Goal: Task Accomplishment & Management: Use online tool/utility

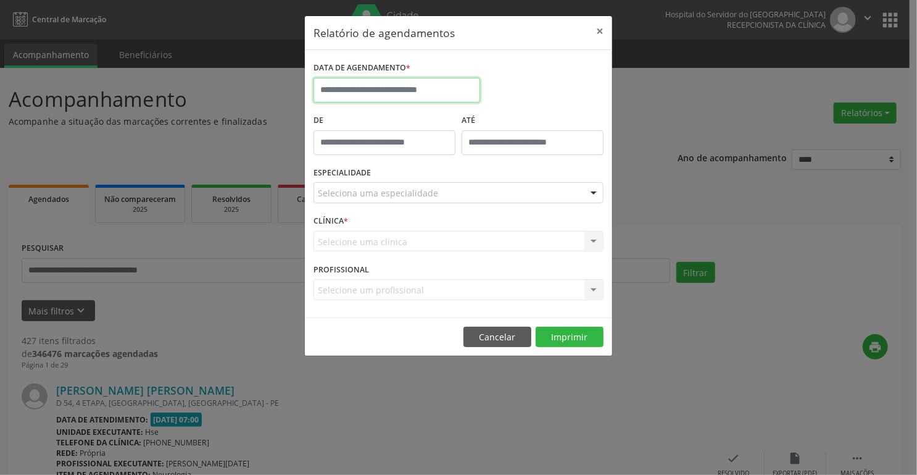
click at [456, 86] on input "text" at bounding box center [397, 90] width 167 height 25
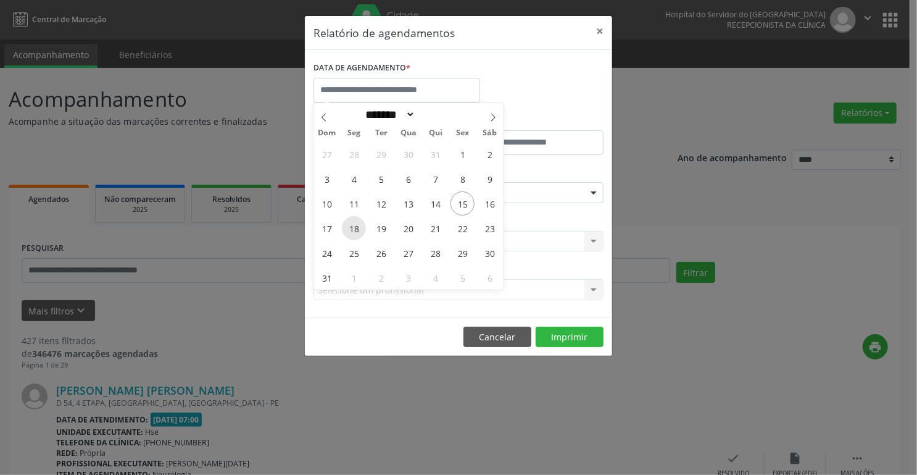
click at [356, 230] on span "18" at bounding box center [354, 228] width 24 height 24
type input "**********"
click at [356, 230] on span "18" at bounding box center [354, 228] width 24 height 24
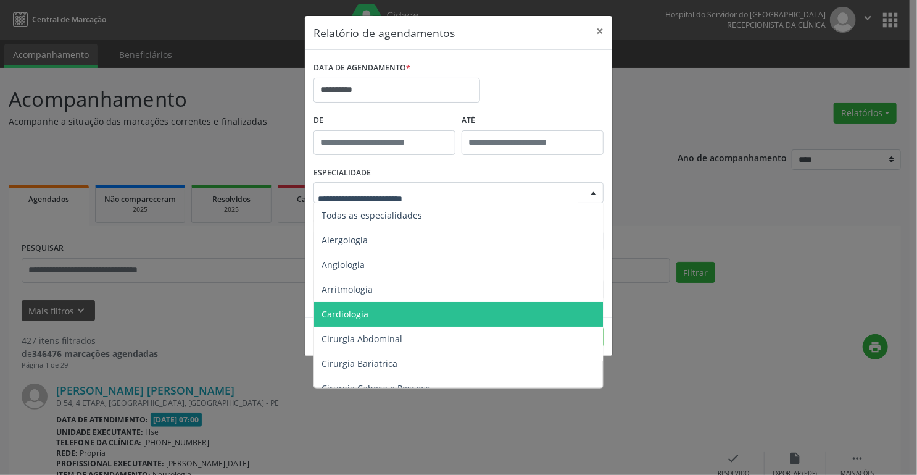
click at [361, 314] on span "Cardiologia" at bounding box center [345, 314] width 47 height 12
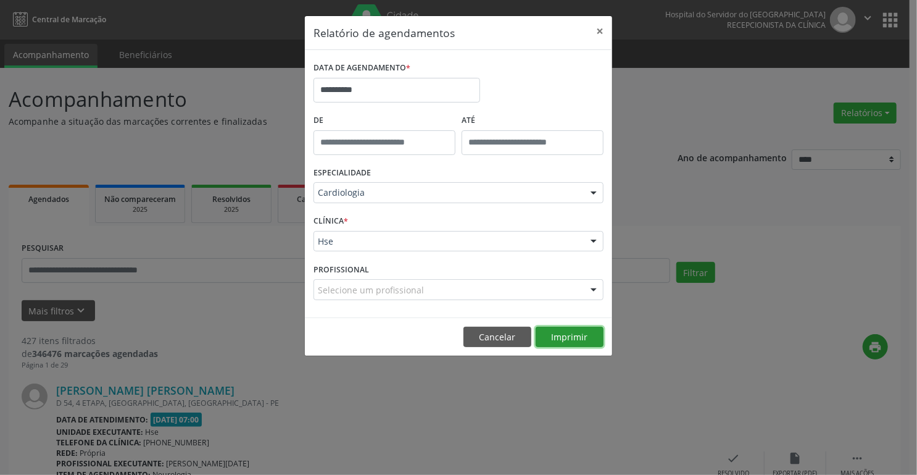
click at [570, 337] on button "Imprimir" at bounding box center [570, 337] width 68 height 21
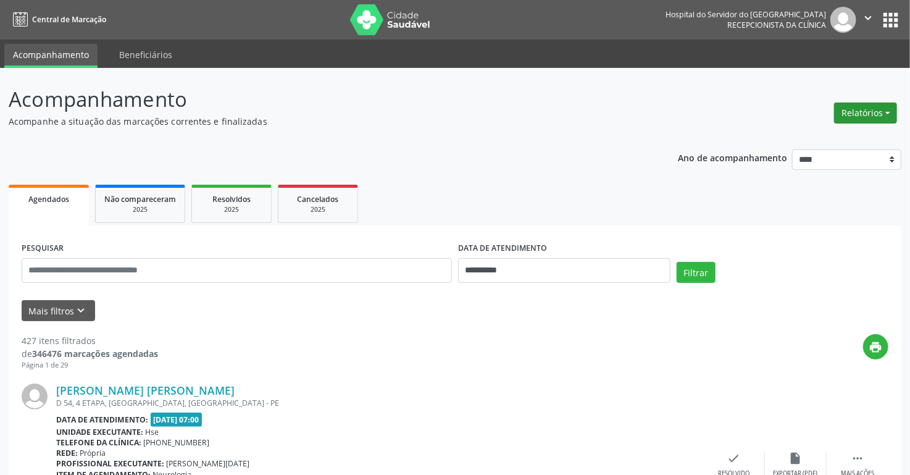
click at [851, 111] on button "Relatórios" at bounding box center [865, 112] width 63 height 21
click at [803, 136] on link "Agendamentos" at bounding box center [830, 139] width 133 height 17
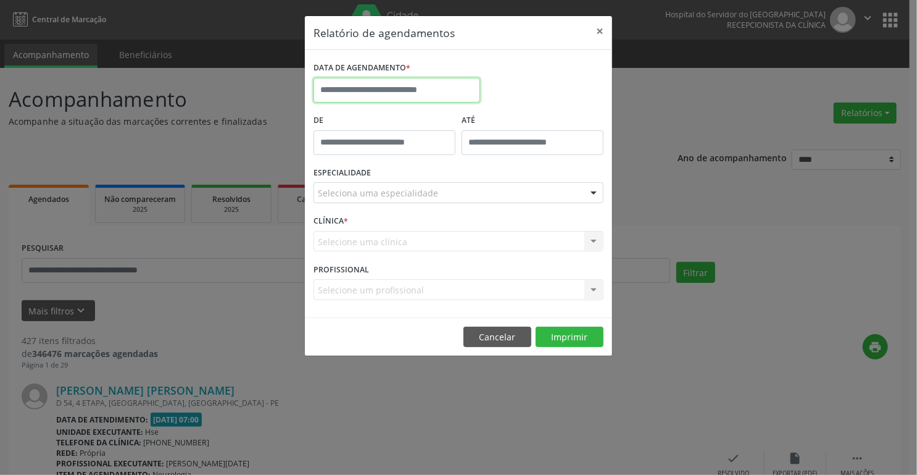
click at [345, 91] on input "text" at bounding box center [397, 90] width 167 height 25
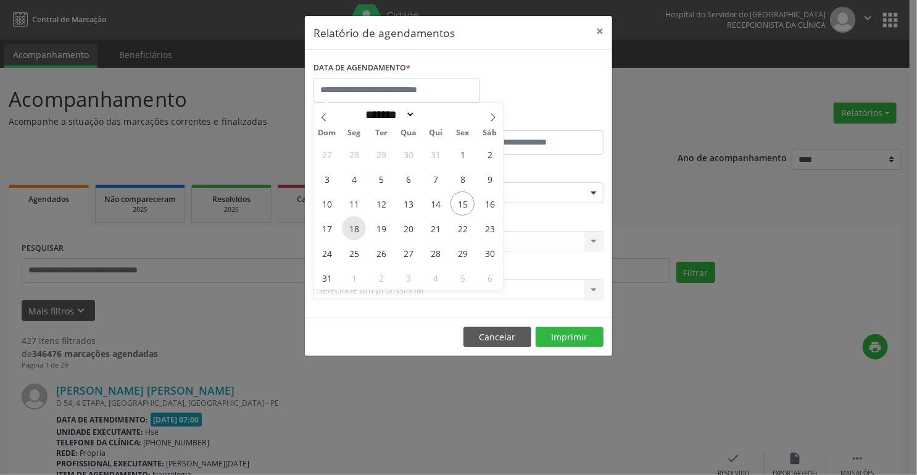
click at [355, 227] on span "18" at bounding box center [354, 228] width 24 height 24
type input "**********"
click at [355, 227] on span "18" at bounding box center [354, 228] width 24 height 24
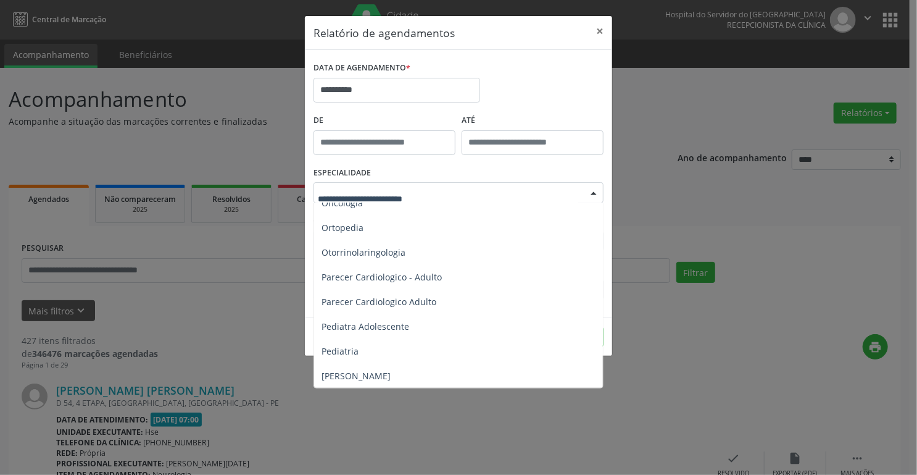
scroll to position [1729, 0]
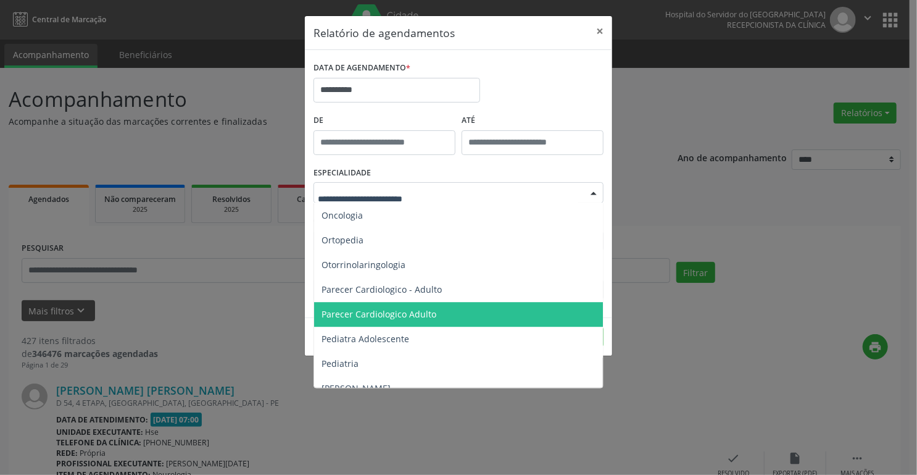
click at [419, 308] on span "Parecer Cardiologico Adulto" at bounding box center [379, 314] width 115 height 12
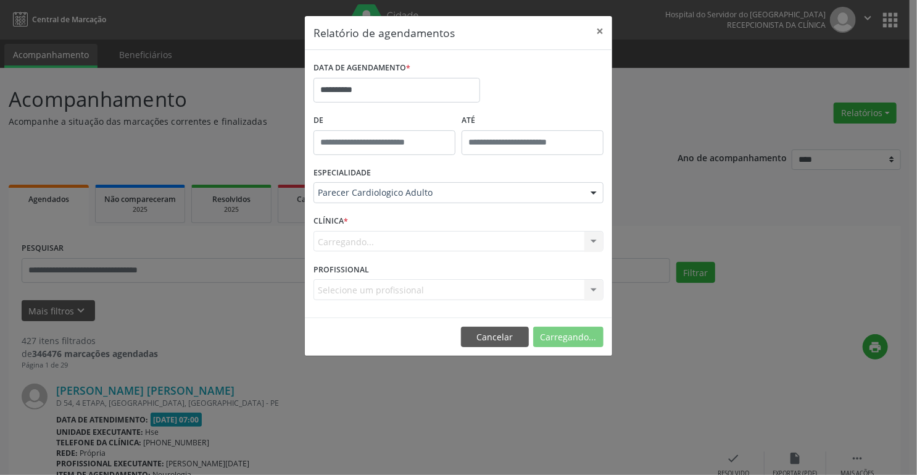
click at [419, 308] on form "**********" at bounding box center [459, 184] width 290 height 250
click at [549, 335] on button "Imprimir" at bounding box center [570, 337] width 68 height 21
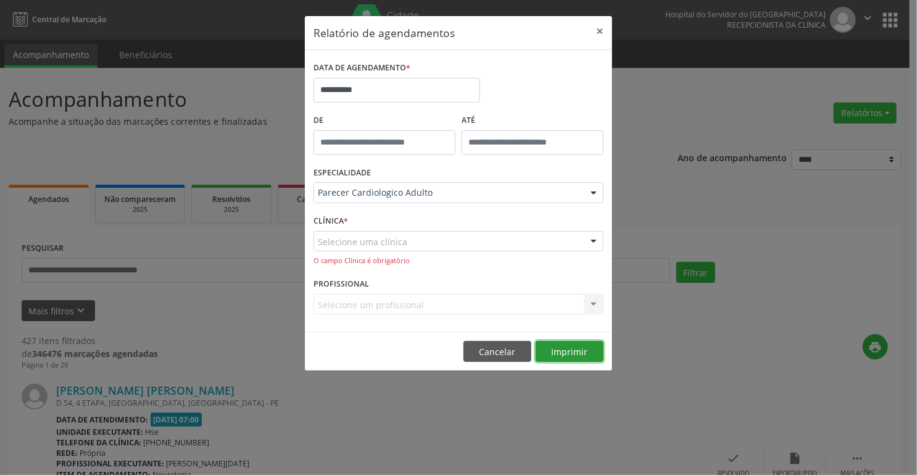
click at [556, 353] on button "Imprimir" at bounding box center [570, 351] width 68 height 21
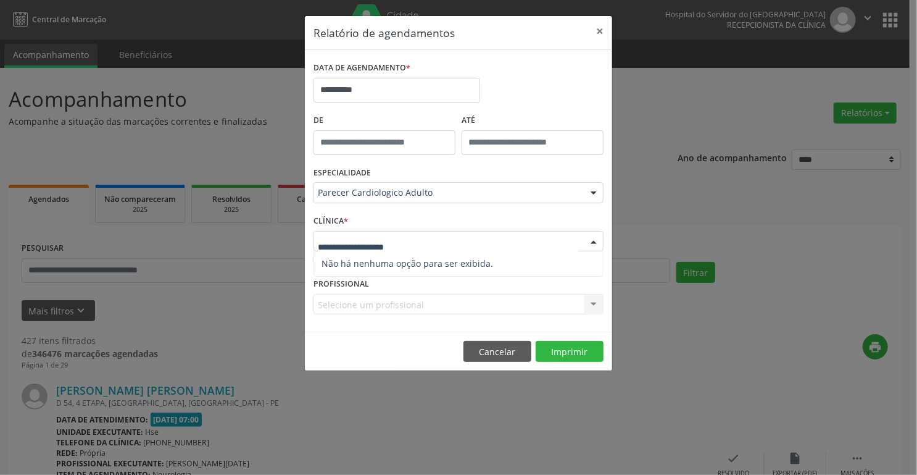
click at [372, 240] on input "text" at bounding box center [448, 247] width 261 height 25
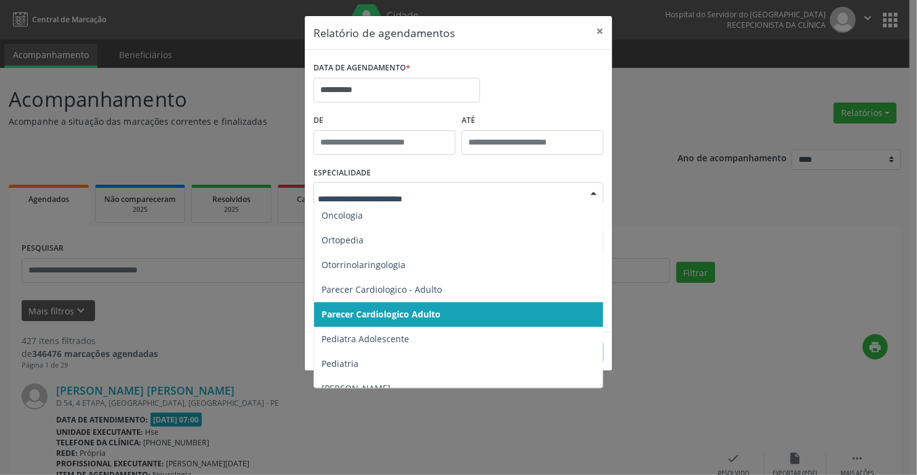
click at [401, 185] on div at bounding box center [459, 192] width 290 height 21
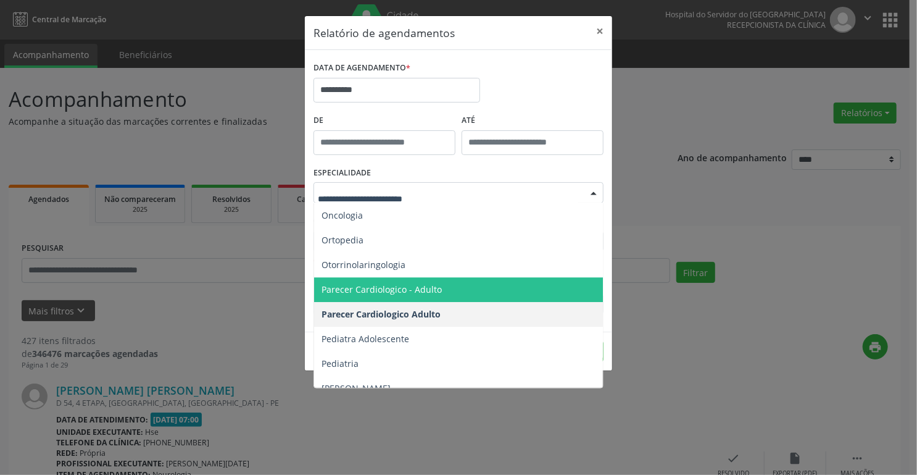
click at [399, 283] on span "Parecer Cardiologico - Adulto" at bounding box center [382, 289] width 120 height 12
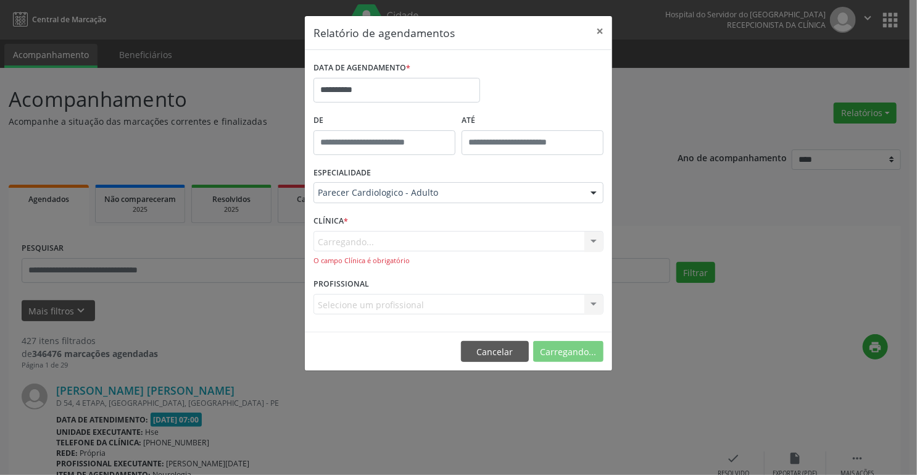
click at [399, 283] on form "**********" at bounding box center [459, 191] width 290 height 265
click at [353, 262] on div "O campo Clínica é obrigatório" at bounding box center [459, 261] width 290 height 10
click at [594, 241] on div at bounding box center [594, 242] width 19 height 21
click at [329, 263] on div "O campo Clínica é obrigatório" at bounding box center [459, 261] width 290 height 10
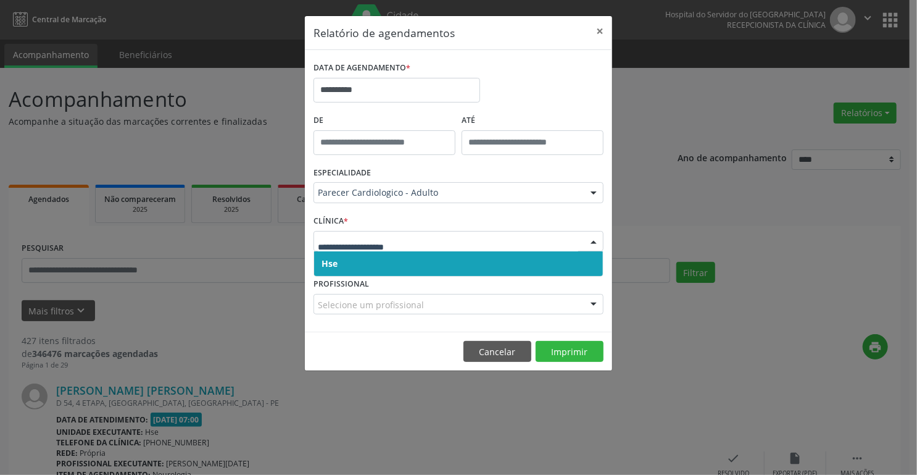
click at [594, 238] on div at bounding box center [594, 242] width 19 height 21
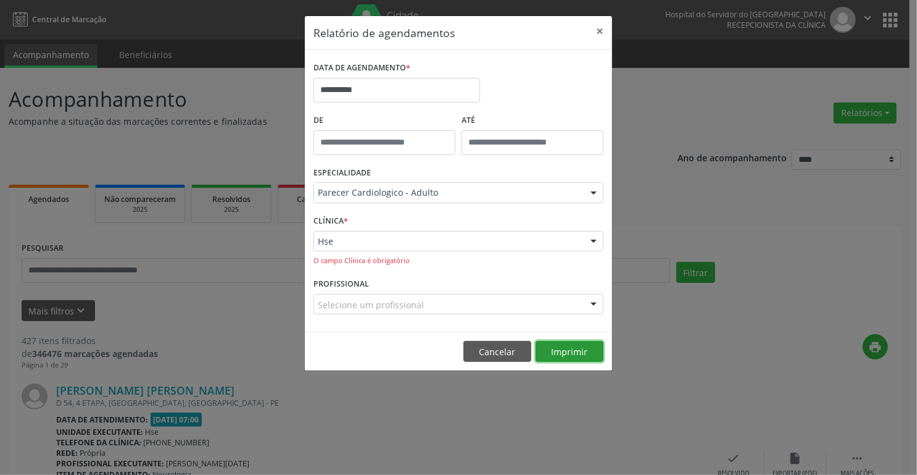
click at [570, 353] on button "Imprimir" at bounding box center [570, 351] width 68 height 21
